Goal: Find contact information: Find contact information

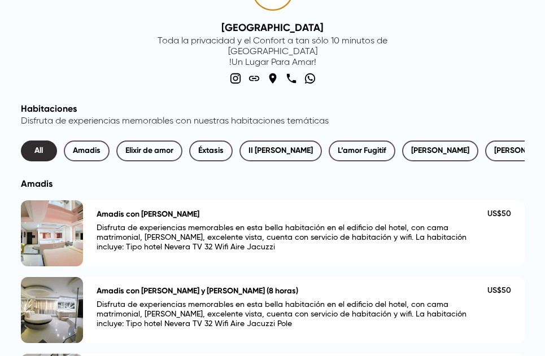
scroll to position [113, 0]
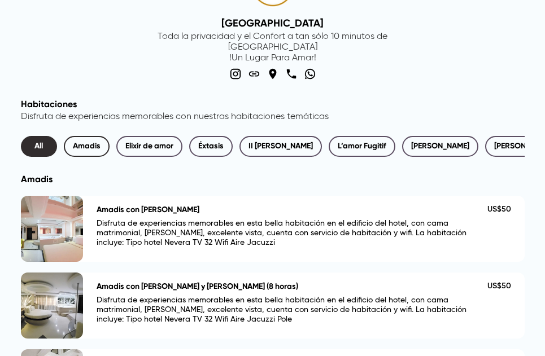
click at [93, 148] on span "Amadis" at bounding box center [87, 146] width 28 height 14
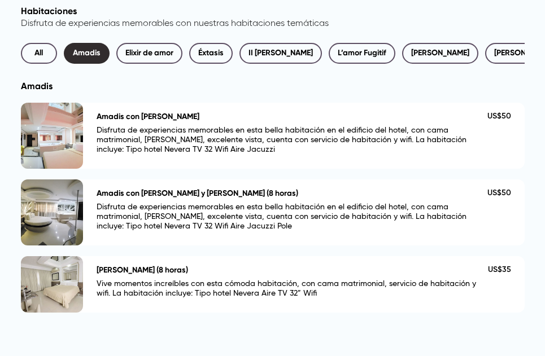
scroll to position [226, 0]
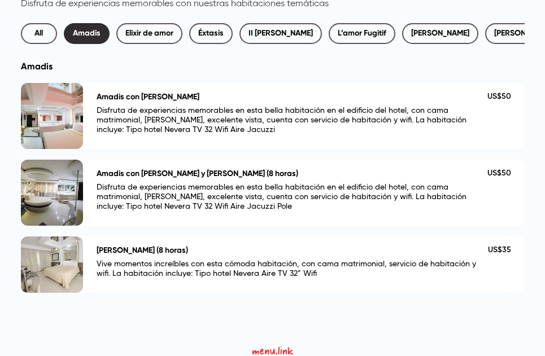
click at [474, 135] on p "Disfruta de experiencias memorables en esta bella habitación en el edificio del…" at bounding box center [292, 122] width 391 height 33
click at [495, 102] on p "US$ 50" at bounding box center [499, 97] width 24 height 10
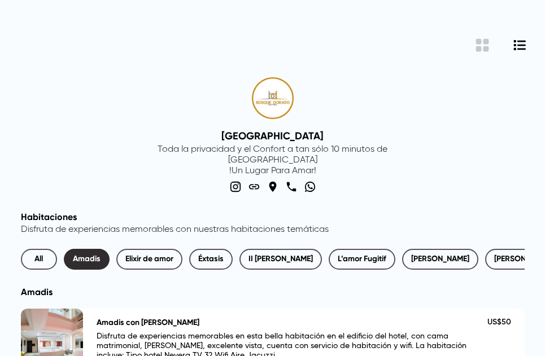
click at [368, 117] on div "Hotel Bosque Dorado Toda la privacidad y el Confort a tan sólo 10 minutos de [G…" at bounding box center [272, 135] width 299 height 153
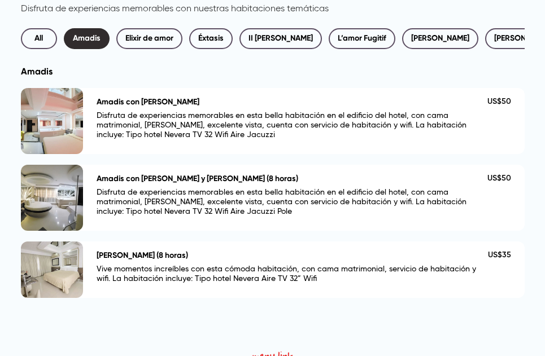
scroll to position [226, 0]
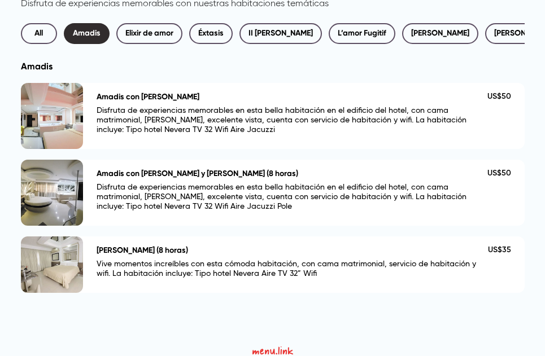
click at [134, 126] on p "Disfruta de experiencias memorables en esta bella habitación en el edificio del…" at bounding box center [292, 122] width 391 height 33
click at [81, 133] on div at bounding box center [52, 116] width 62 height 66
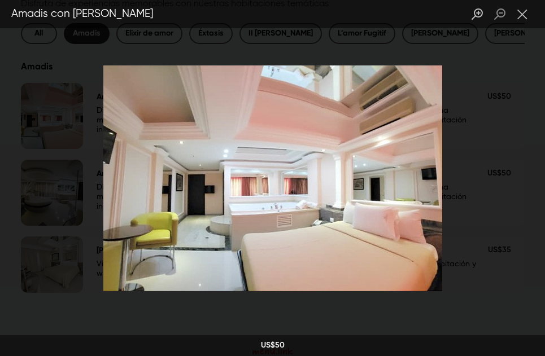
click at [63, 127] on div "Lightbox" at bounding box center [272, 178] width 545 height 356
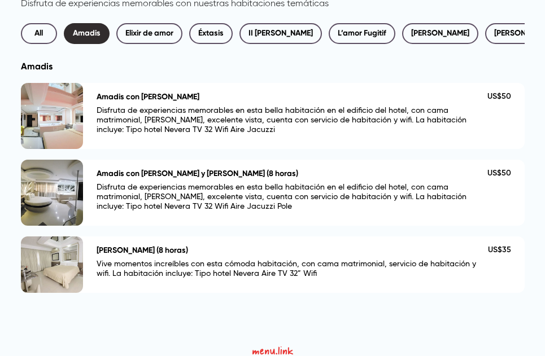
click at [66, 127] on div at bounding box center [52, 116] width 62 height 66
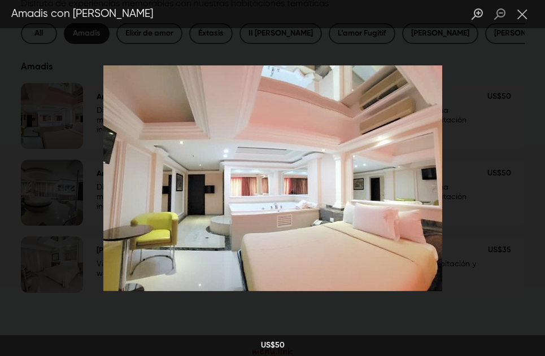
click at [496, 150] on div "Lightbox" at bounding box center [272, 178] width 545 height 356
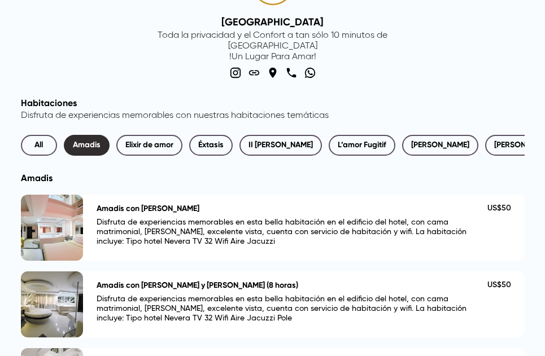
scroll to position [113, 0]
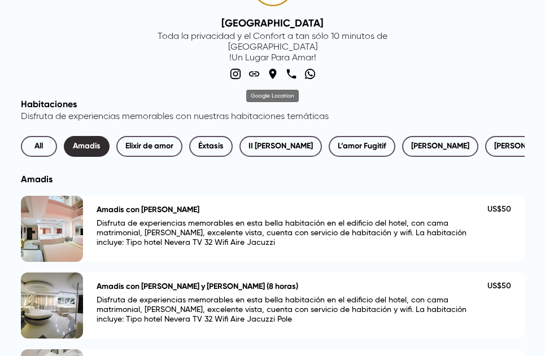
click at [270, 75] on icon "social-link-GOOGLE_LOCATION" at bounding box center [272, 74] width 7 height 10
